Goal: Transaction & Acquisition: Purchase product/service

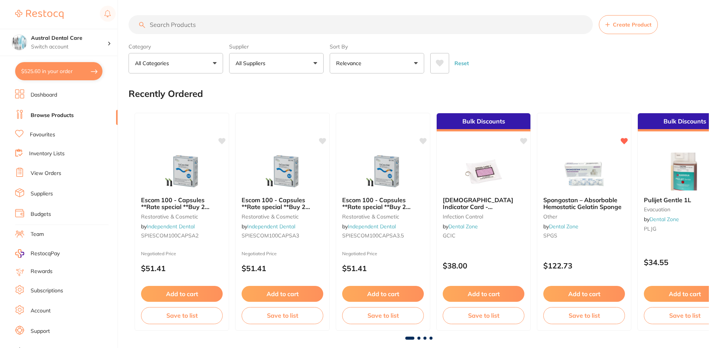
click at [50, 69] on button "$525.60 in your order" at bounding box center [58, 71] width 87 height 18
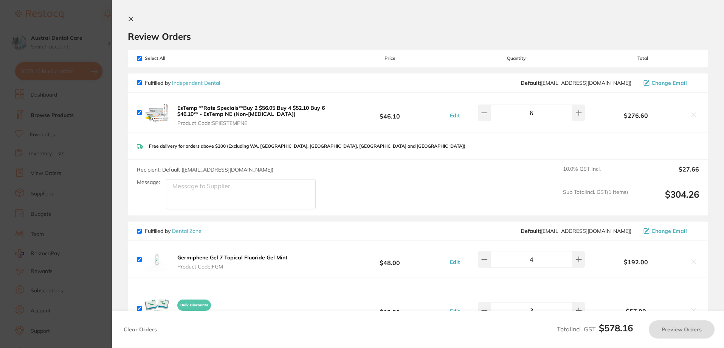
checkbox input "true"
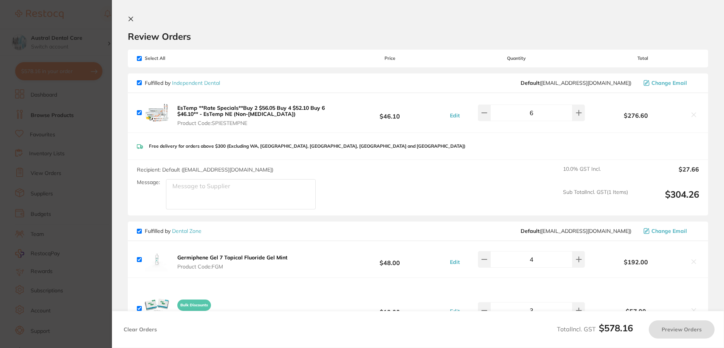
checkbox input "true"
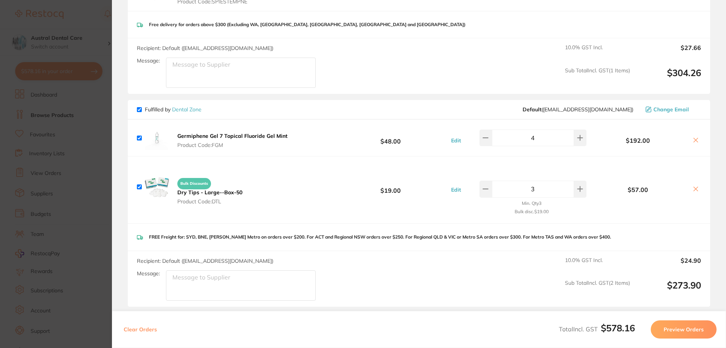
scroll to position [151, 0]
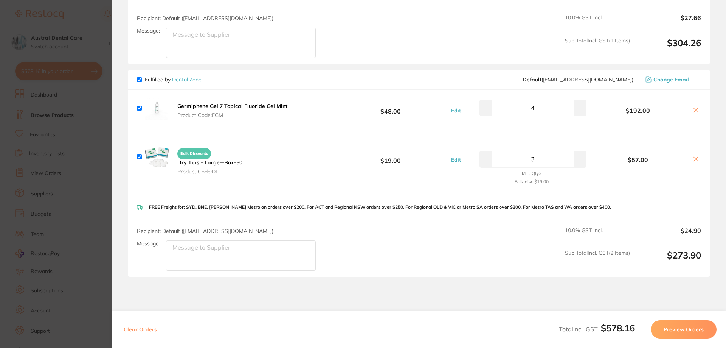
click at [107, 135] on section "Update RRP Set your pre negotiated price for this item. Item Agreed RRP (excl. …" at bounding box center [363, 174] width 726 height 348
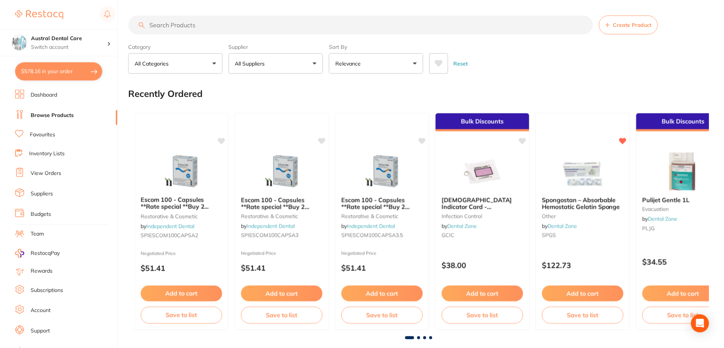
scroll to position [189, 0]
